Goal: Find specific page/section: Find specific page/section

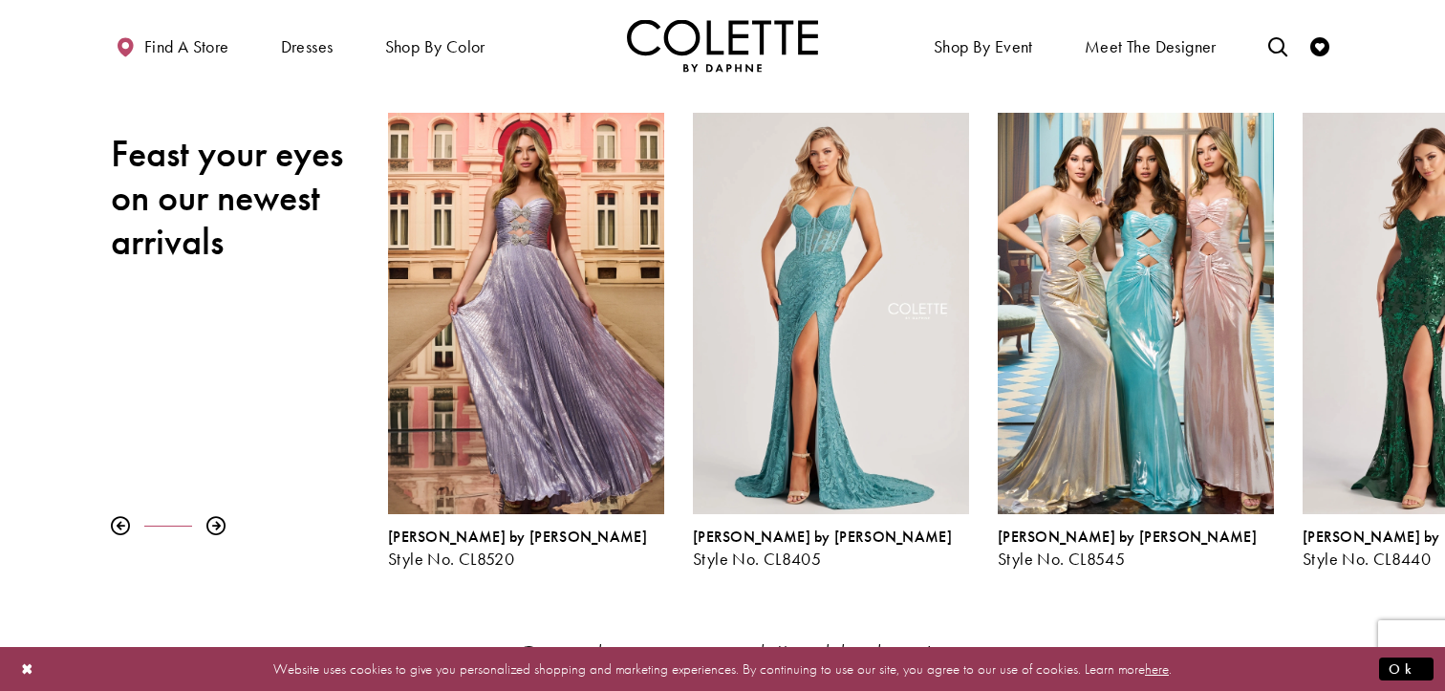
scroll to position [230, 0]
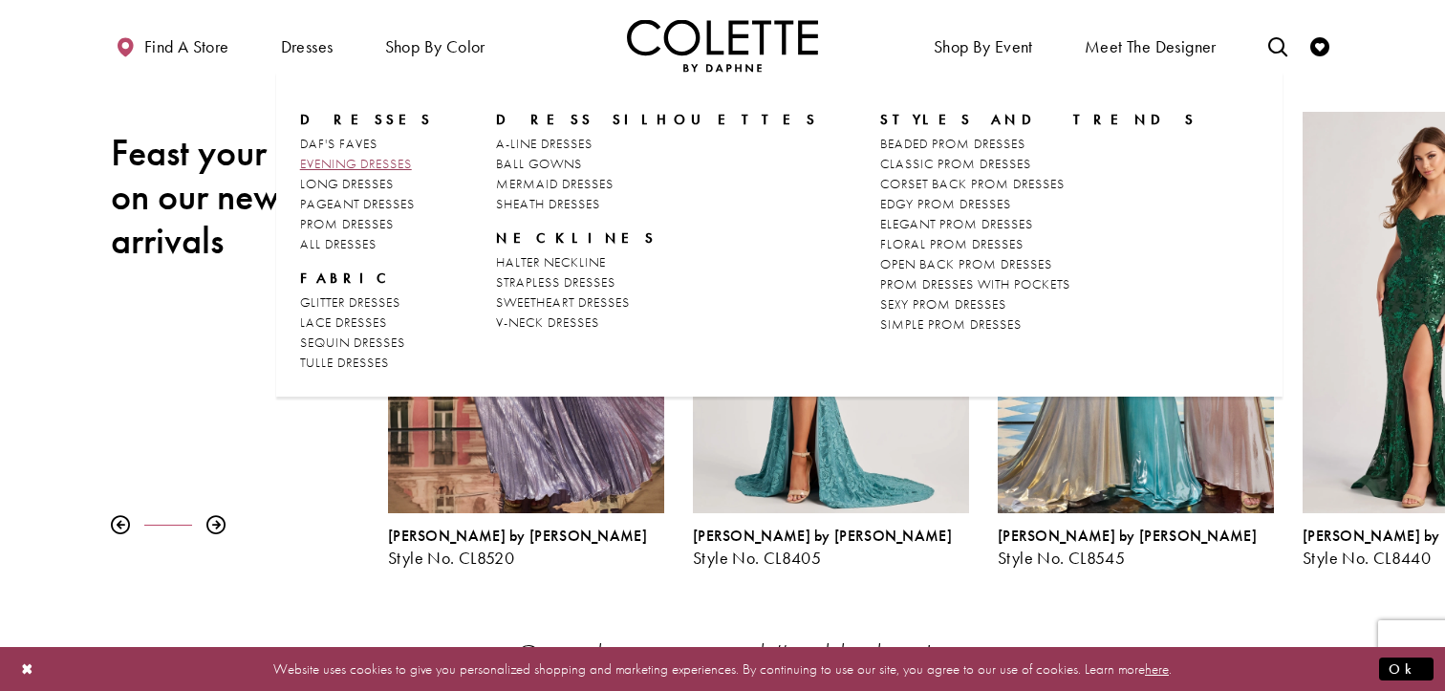
click at [345, 171] on span "EVENING DRESSES" at bounding box center [356, 163] width 112 height 17
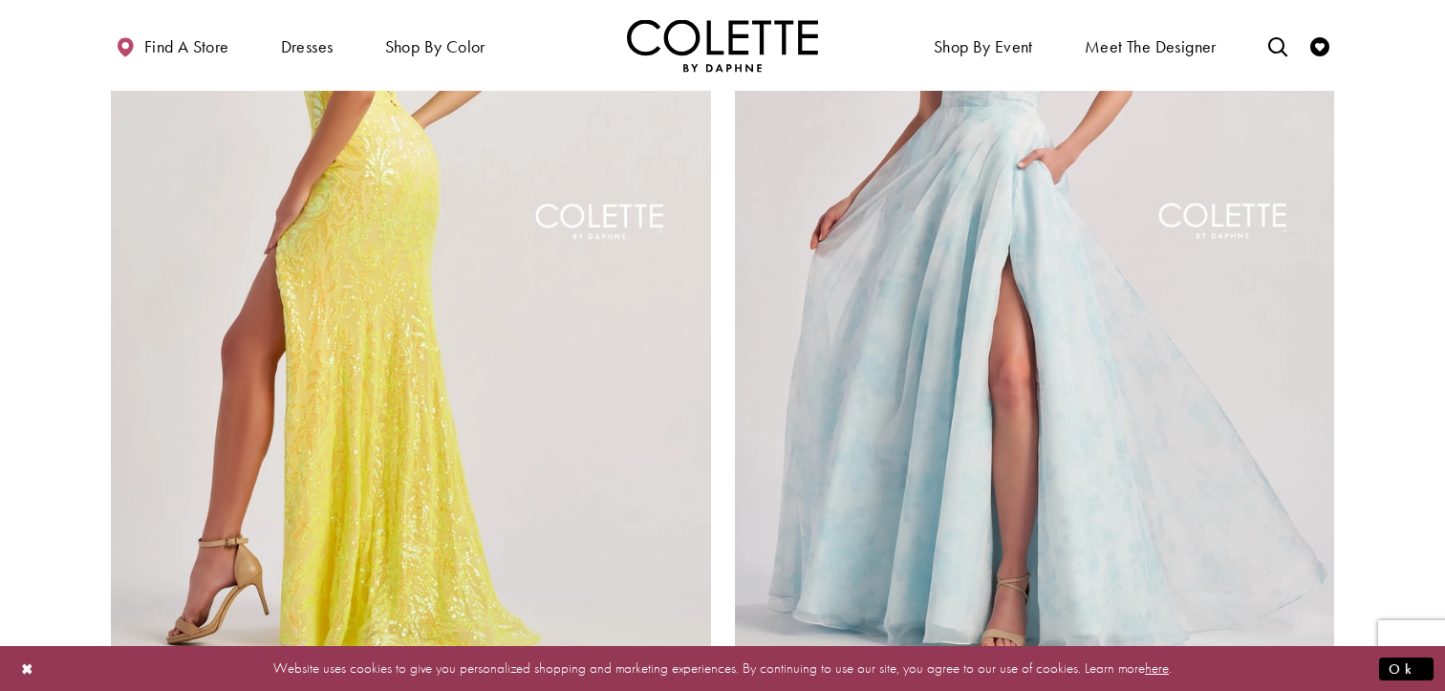
scroll to position [3239, 0]
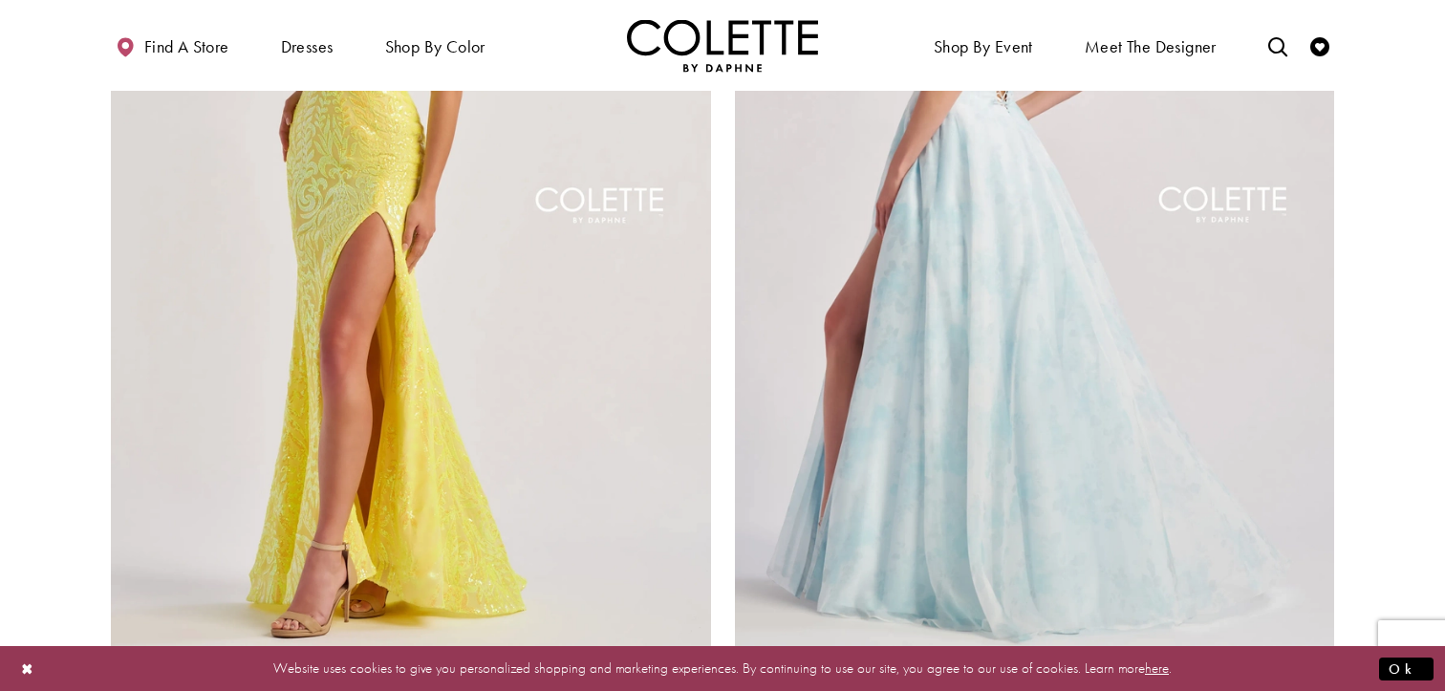
click at [1078, 246] on img "Visit Colette by Daphne Style No. CL8635 Page" at bounding box center [1035, 209] width 600 height 873
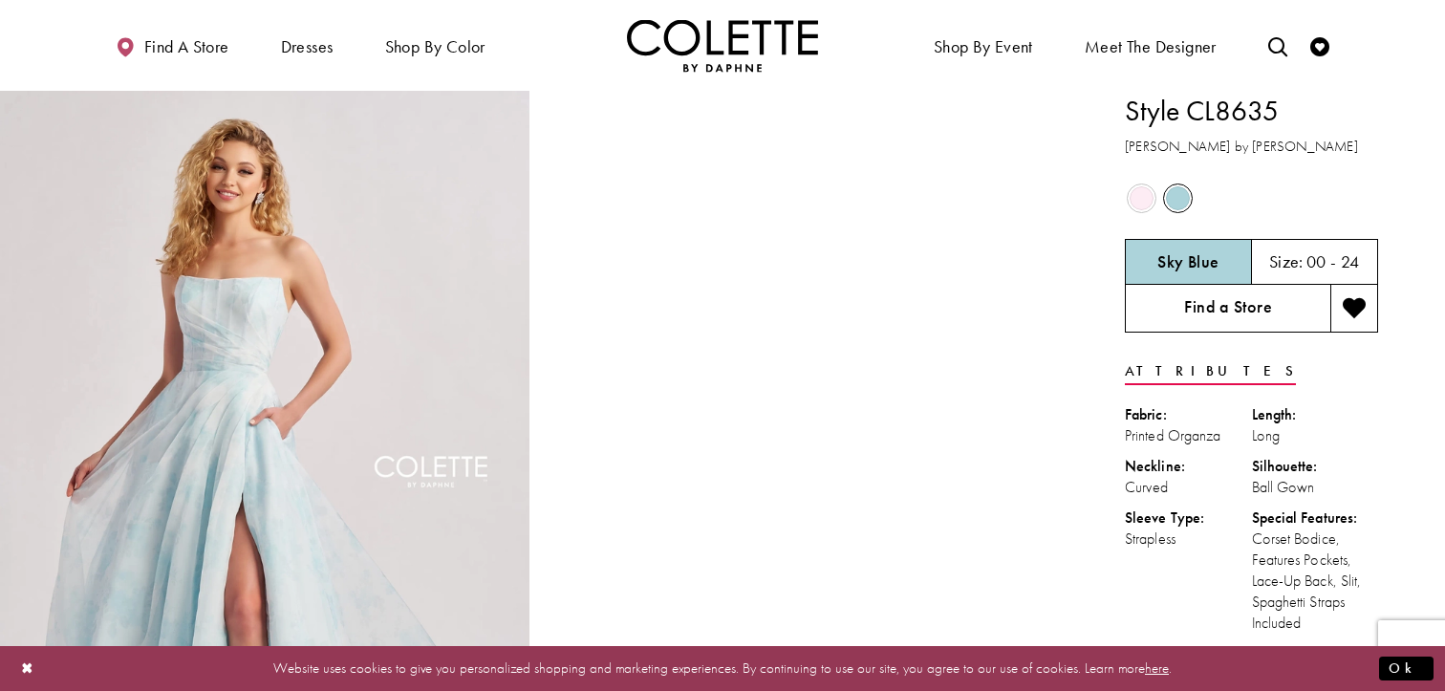
click at [1174, 321] on link "Find a Store" at bounding box center [1227, 309] width 205 height 48
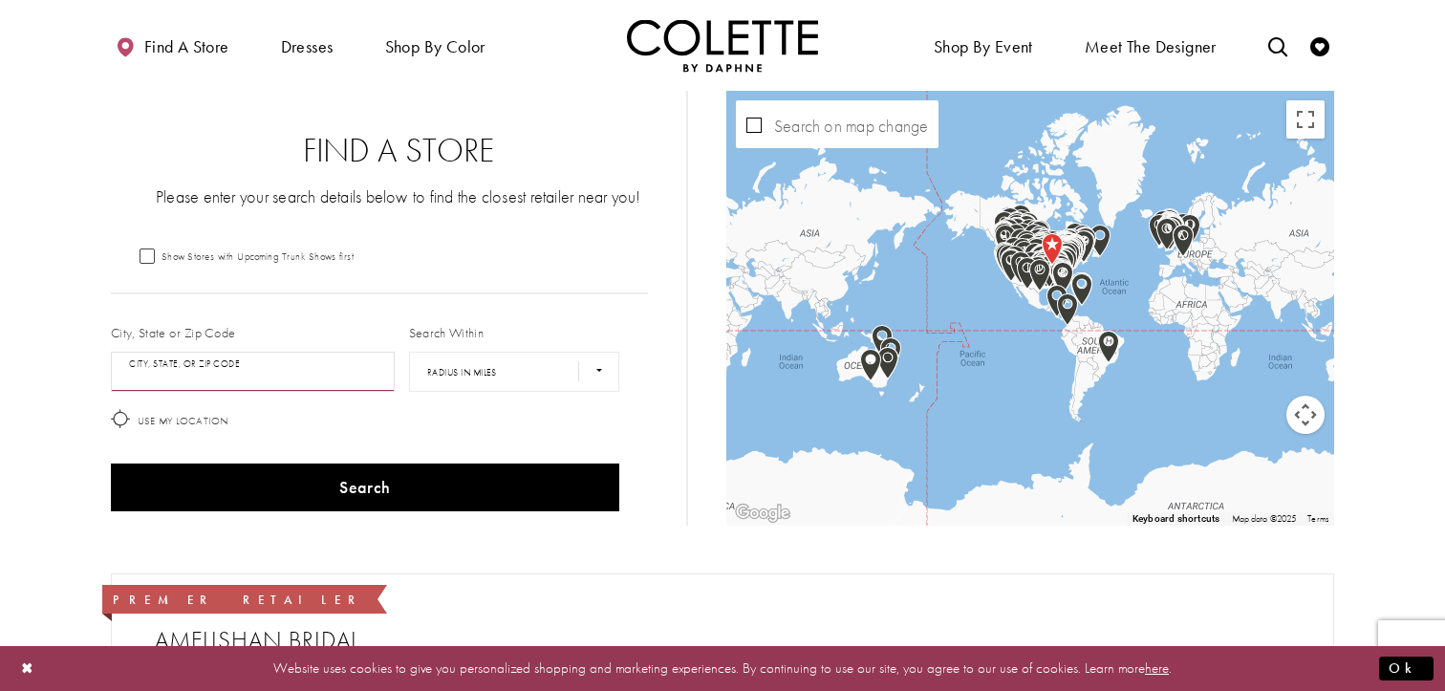
click at [299, 353] on input "City, State, or ZIP Code" at bounding box center [253, 372] width 284 height 40
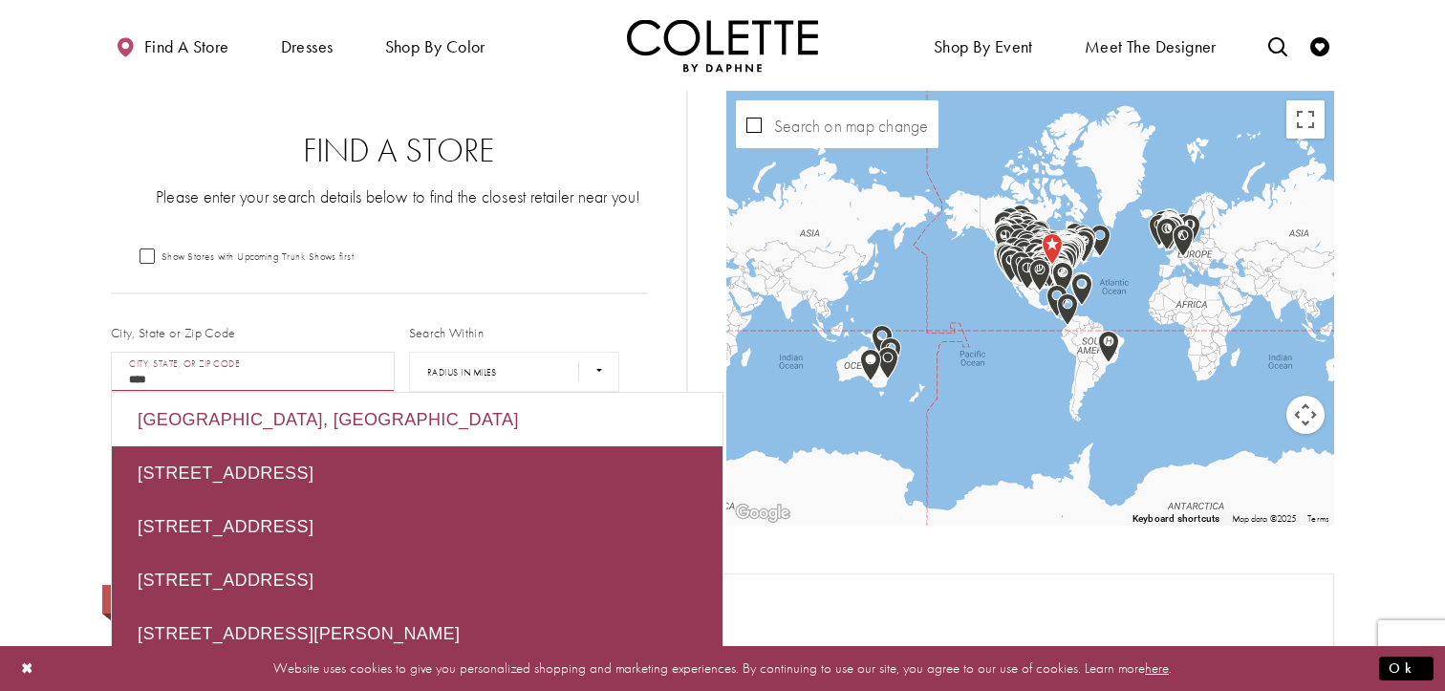
click at [265, 418] on div "8049 Zürich, Switzerland" at bounding box center [417, 420] width 611 height 54
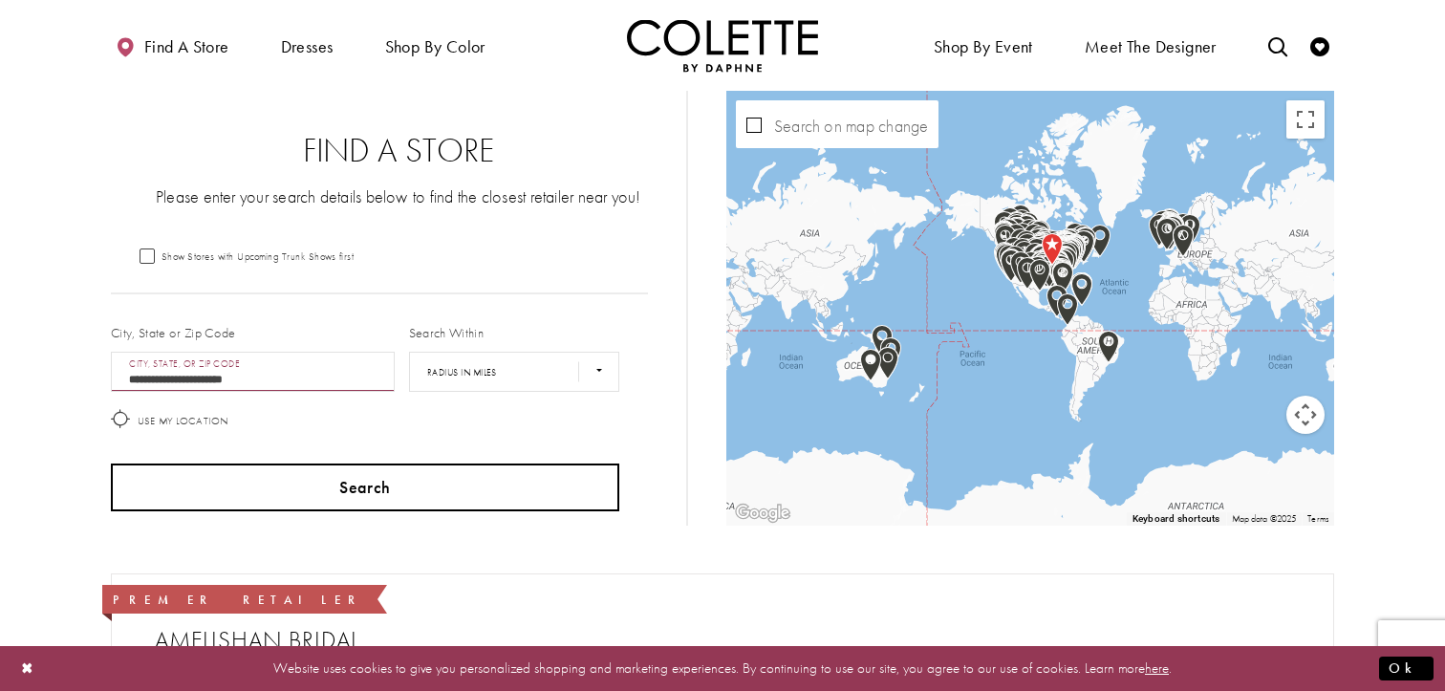
type input "**********"
click at [287, 475] on button "Search" at bounding box center [365, 488] width 508 height 48
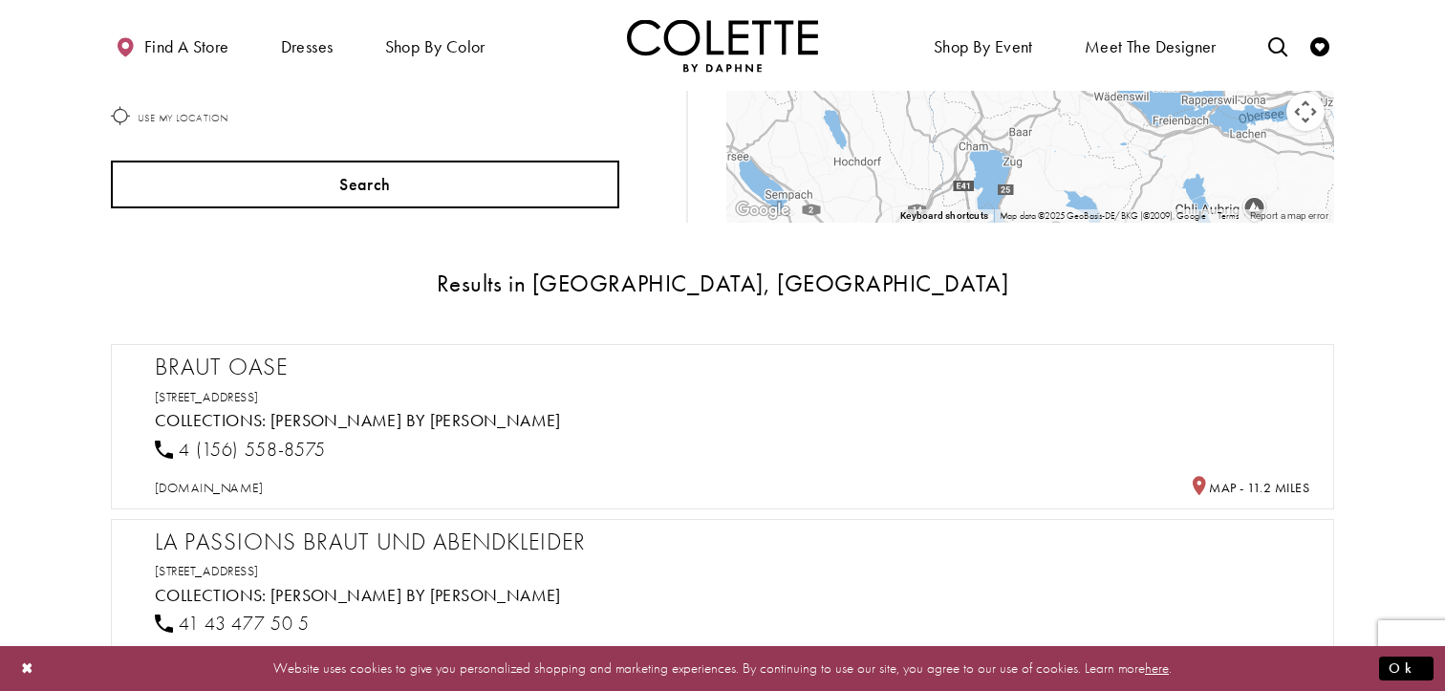
scroll to position [304, 0]
